Goal: Transaction & Acquisition: Purchase product/service

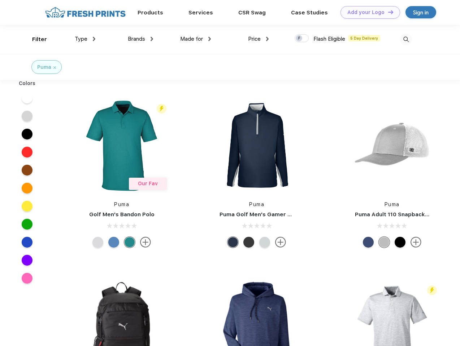
click at [367, 12] on link "Add your Logo Design Tool" at bounding box center [370, 12] width 60 height 13
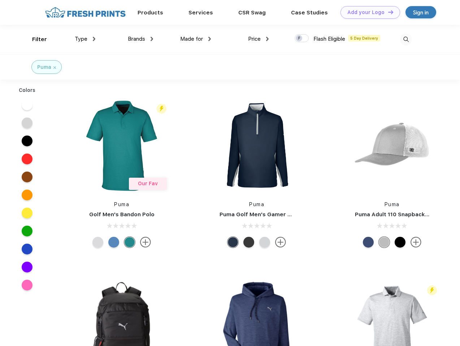
click at [0, 0] on div "Design Tool" at bounding box center [0, 0] width 0 height 0
click at [387, 12] on link "Add your Logo Design Tool" at bounding box center [370, 12] width 60 height 13
click at [35, 39] on div "Filter" at bounding box center [39, 39] width 15 height 8
click at [85, 39] on span "Type" at bounding box center [81, 39] width 13 height 6
click at [140, 39] on span "Brands" at bounding box center [136, 39] width 17 height 6
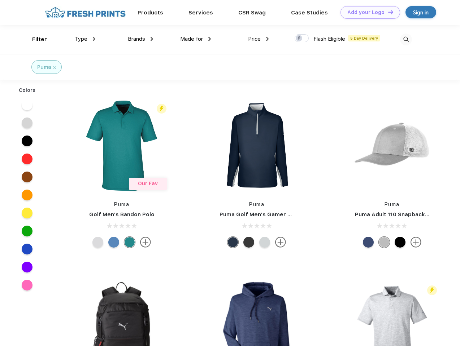
click at [196, 39] on span "Made for" at bounding box center [191, 39] width 23 height 6
click at [258, 39] on span "Price" at bounding box center [254, 39] width 13 height 6
click at [302, 39] on div at bounding box center [301, 38] width 14 height 8
click at [299, 39] on input "checkbox" at bounding box center [296, 36] width 5 height 5
click at [406, 39] on img at bounding box center [406, 40] width 12 height 12
